Goal: Transaction & Acquisition: Download file/media

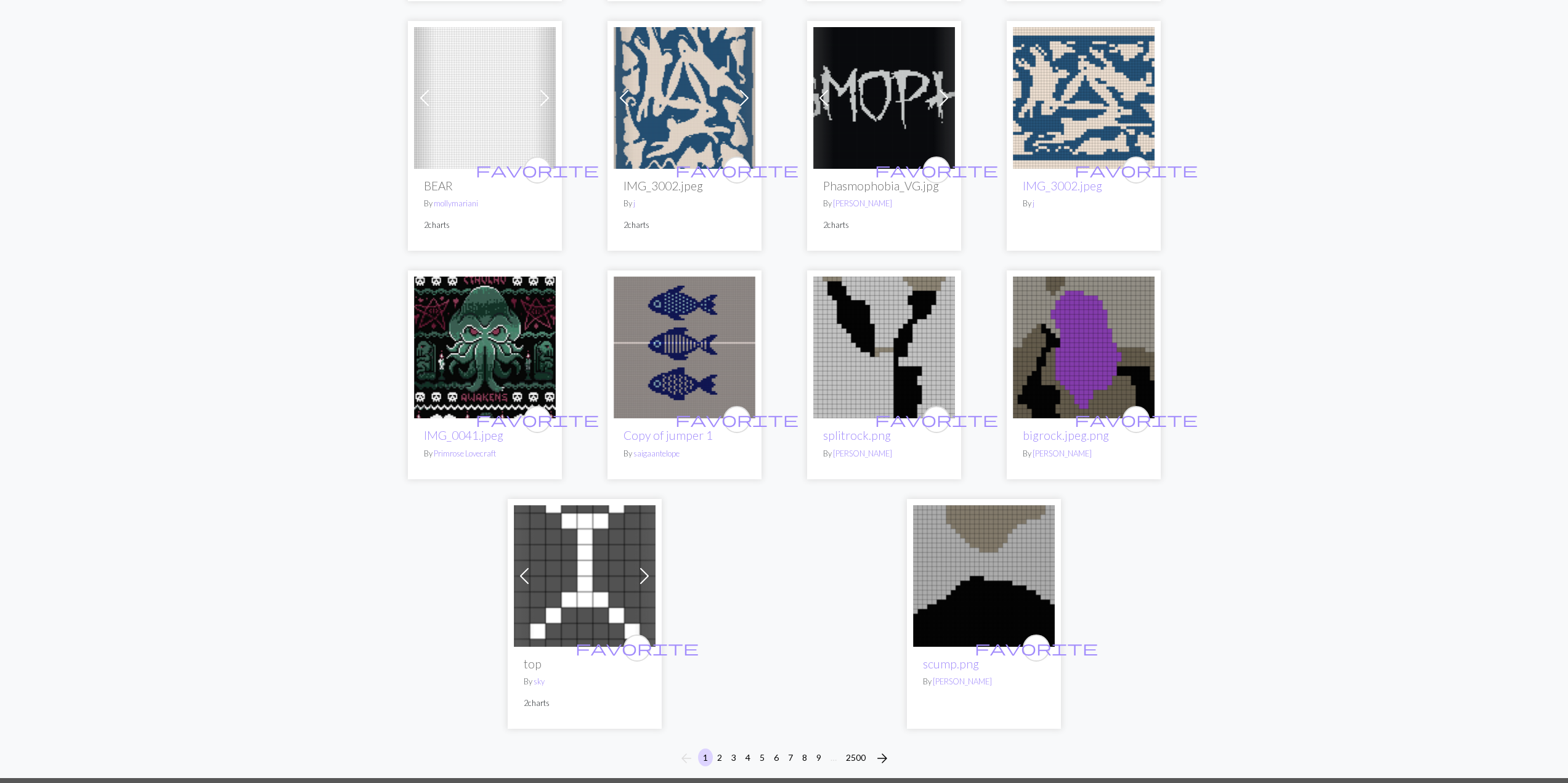
scroll to position [2773, 0]
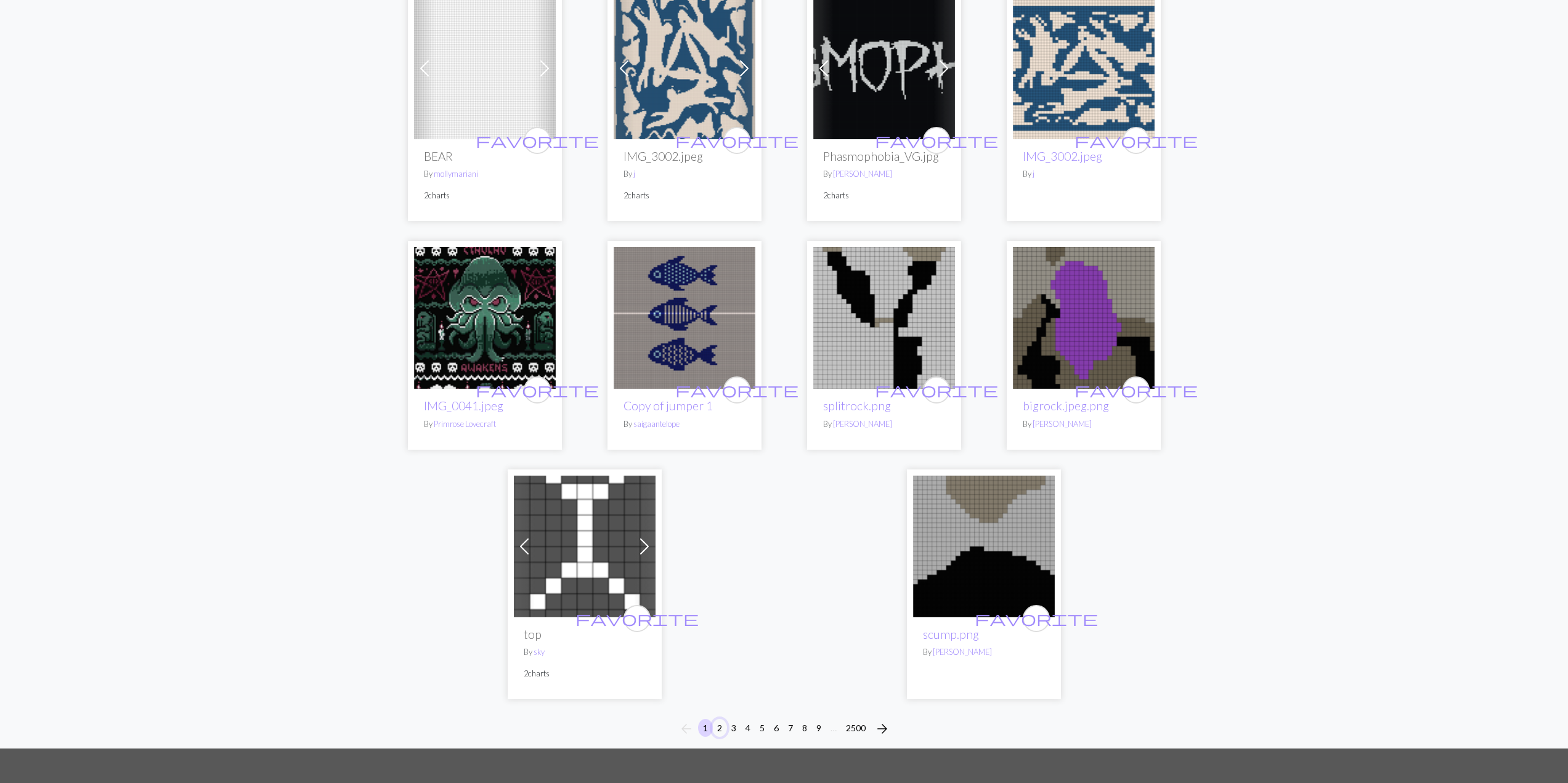
click at [718, 725] on button "2" at bounding box center [719, 728] width 15 height 17
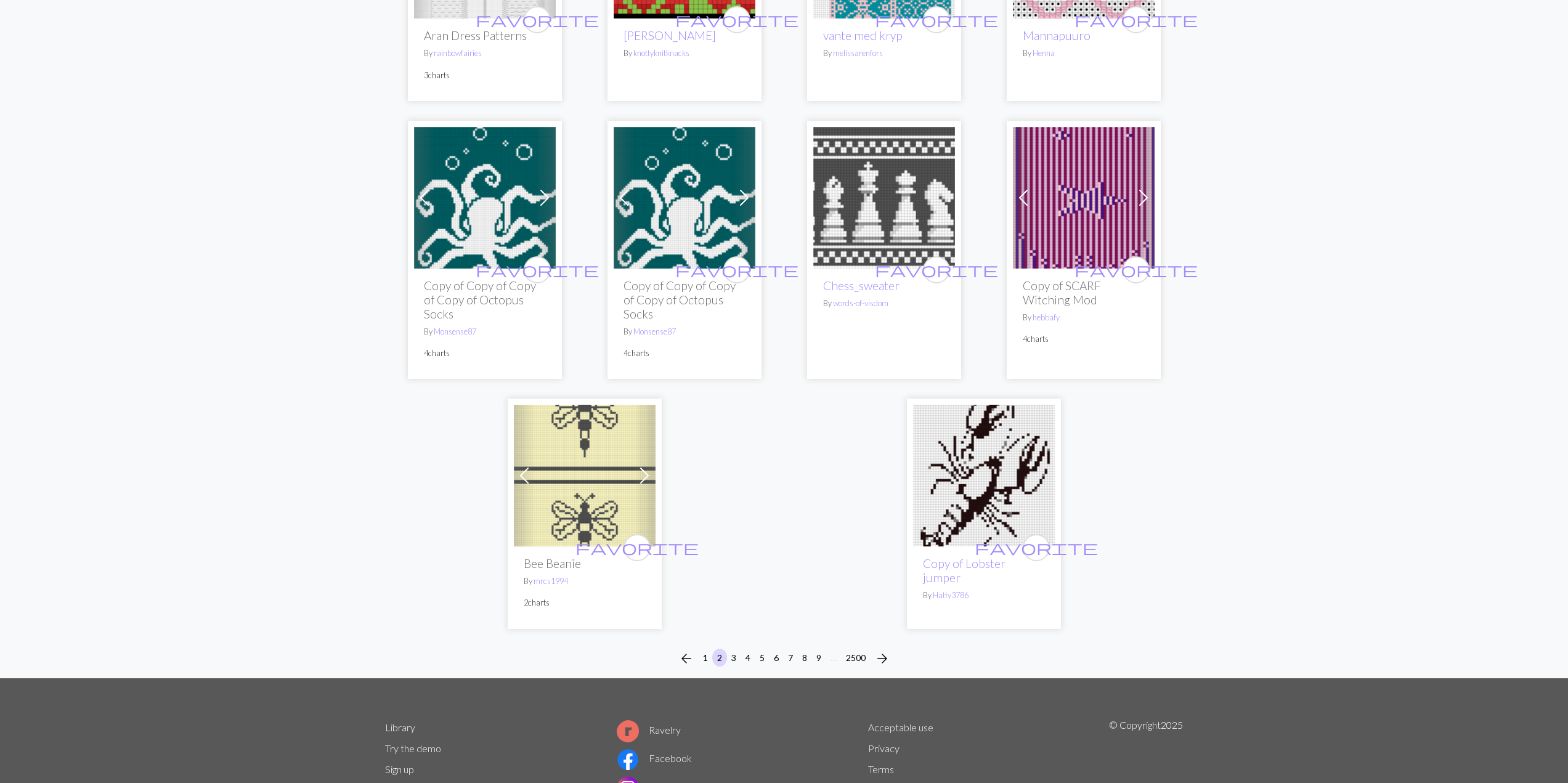
scroll to position [2773, 0]
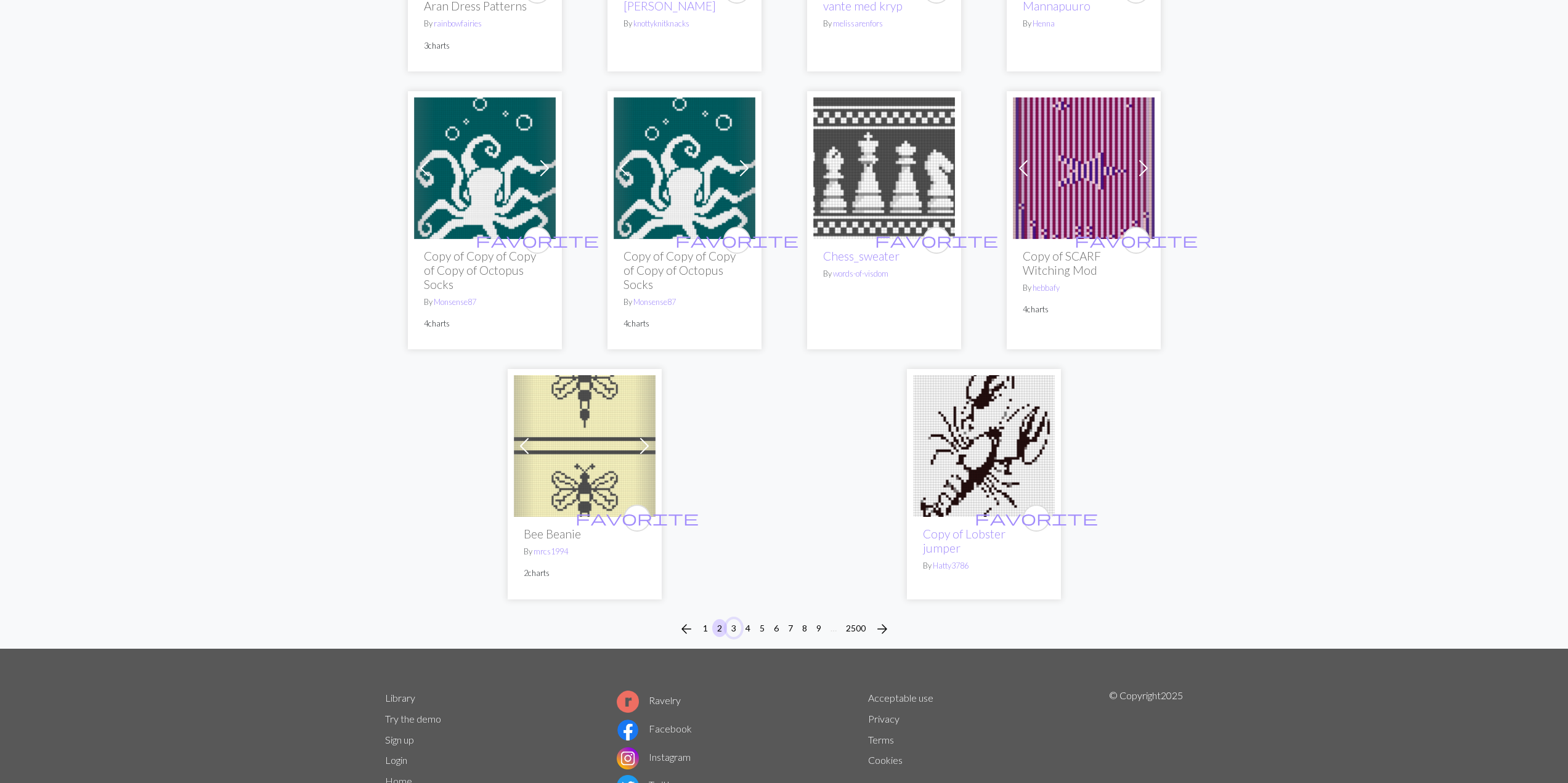
click at [735, 619] on button "3" at bounding box center [734, 628] width 15 height 17
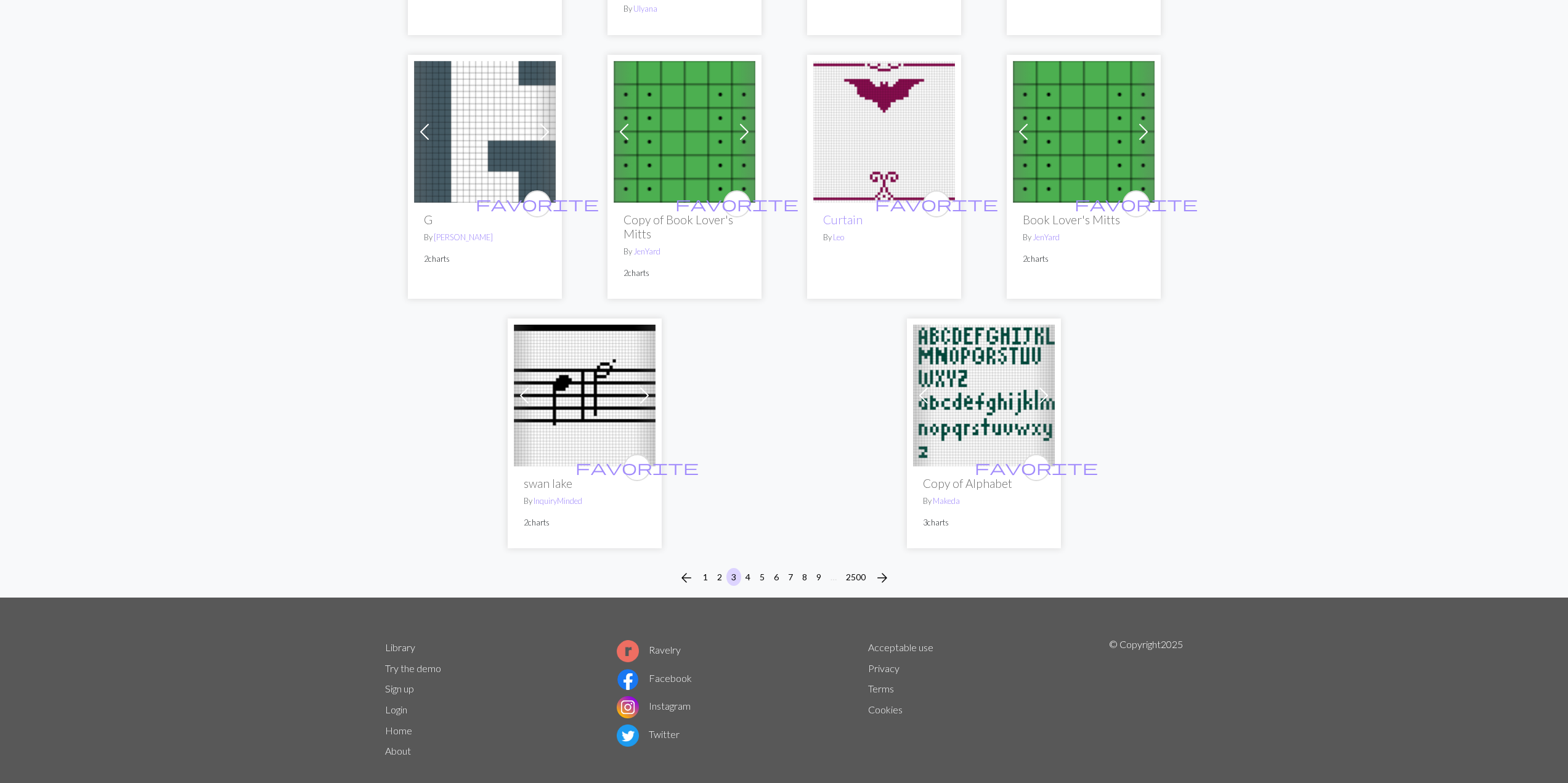
scroll to position [2885, 0]
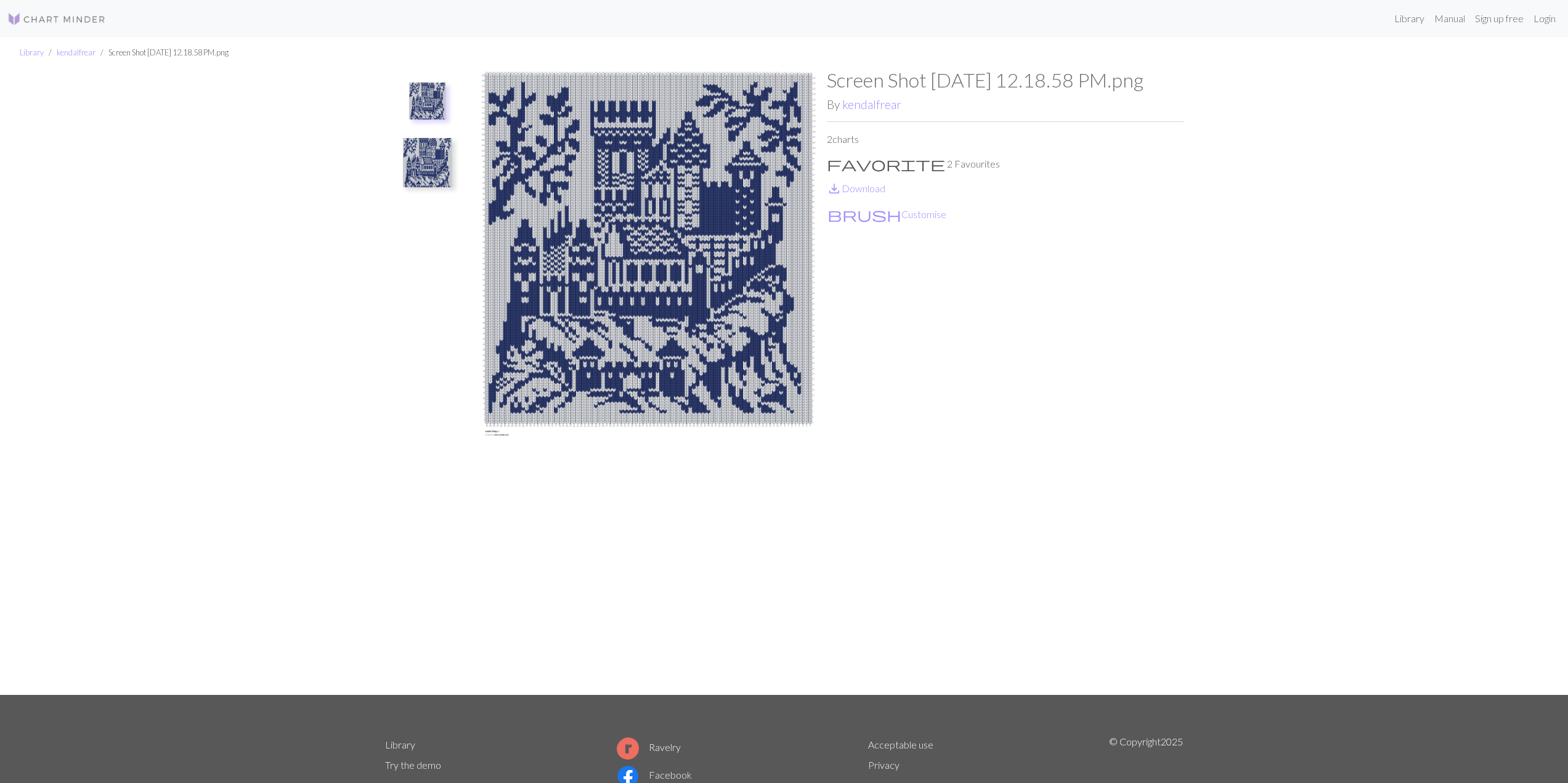
click at [429, 171] on img at bounding box center [428, 163] width 49 height 49
click at [879, 112] on link "kendalfrear" at bounding box center [872, 104] width 59 height 14
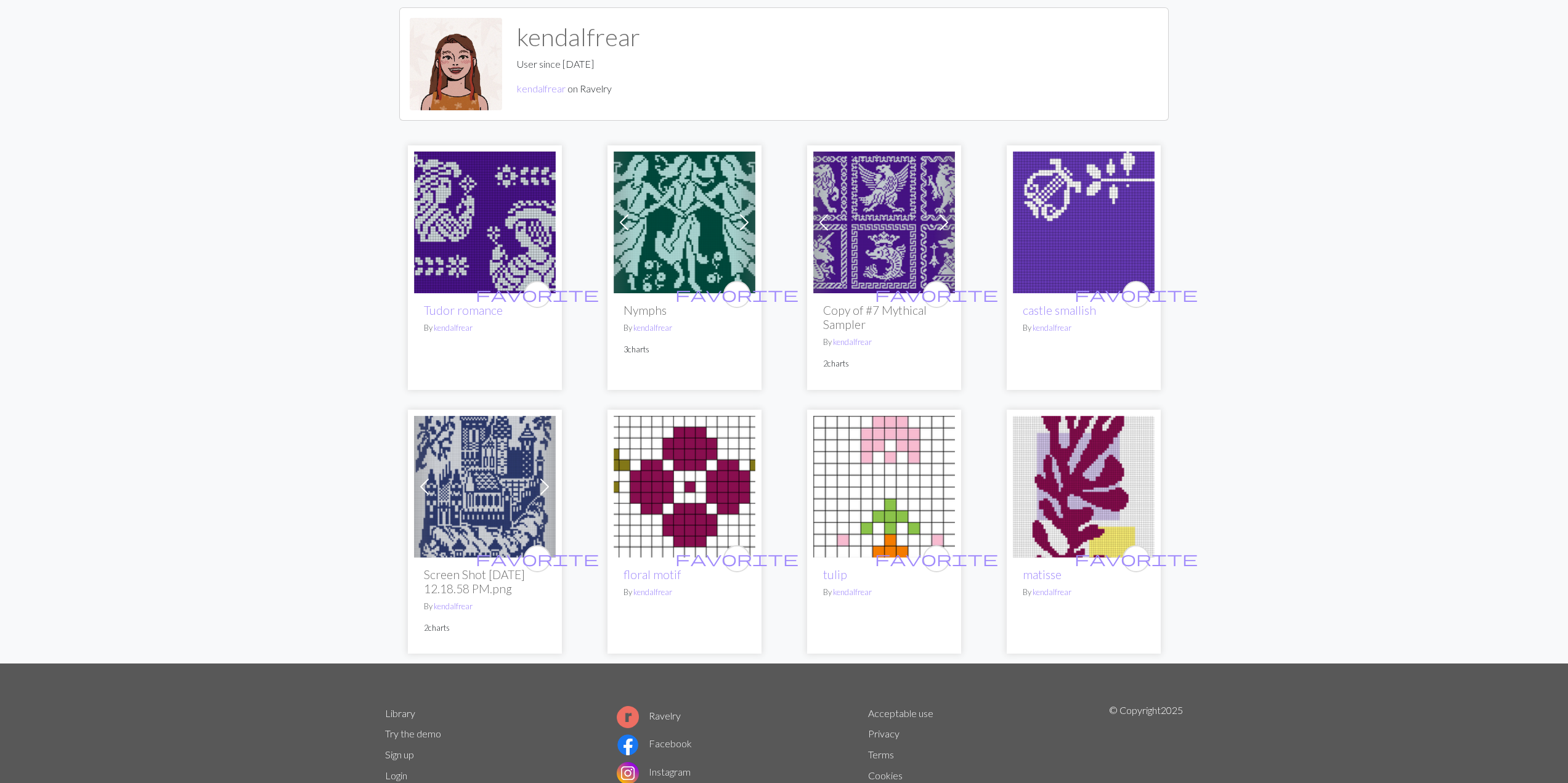
scroll to position [159, 0]
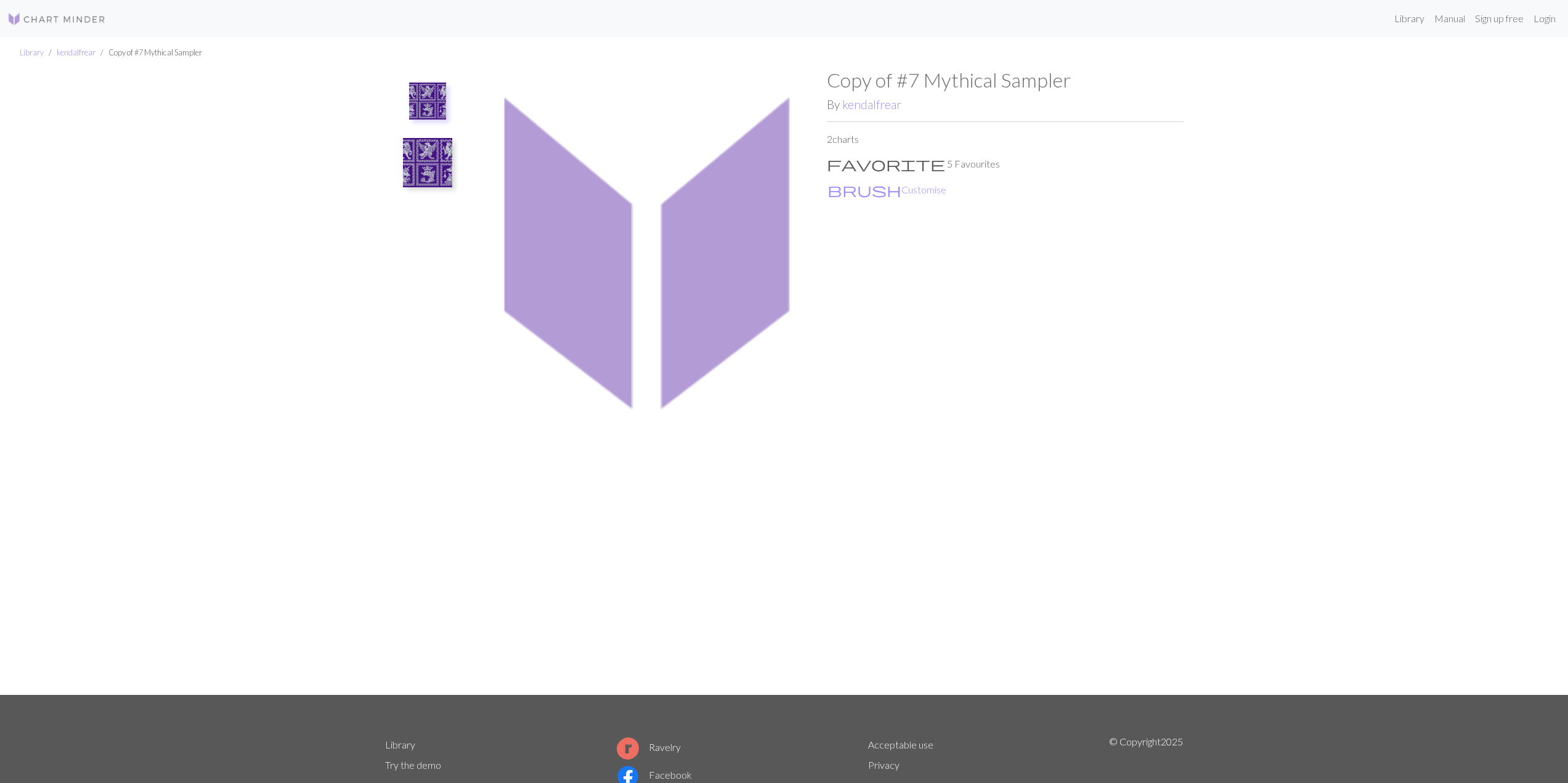
click at [415, 163] on img at bounding box center [428, 163] width 49 height 49
click at [420, 108] on img at bounding box center [428, 107] width 49 height 49
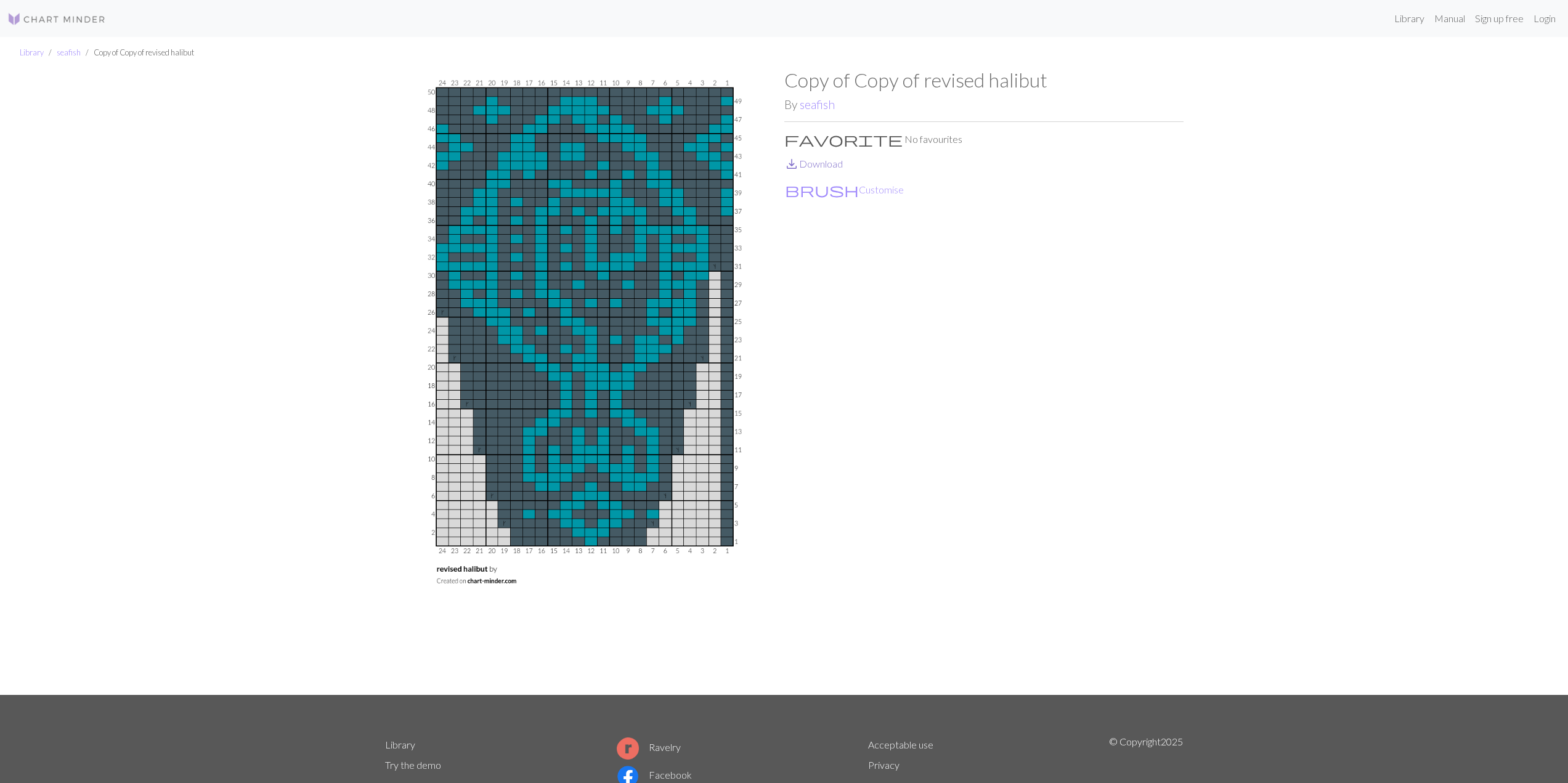
click at [828, 168] on link "save_alt Download" at bounding box center [813, 163] width 59 height 11
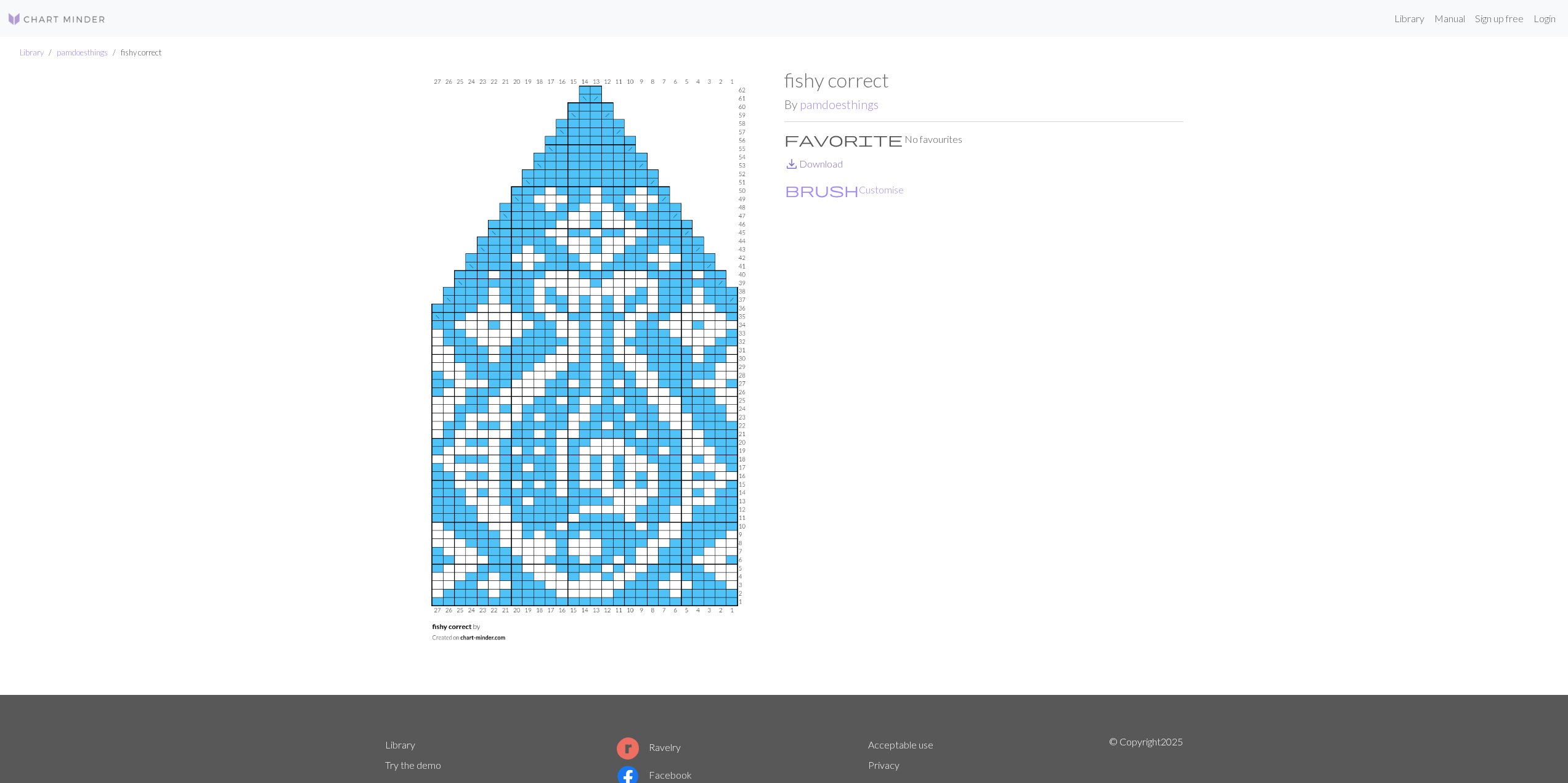
click at [830, 166] on link "save_alt Download" at bounding box center [813, 163] width 59 height 11
